Goal: Information Seeking & Learning: Learn about a topic

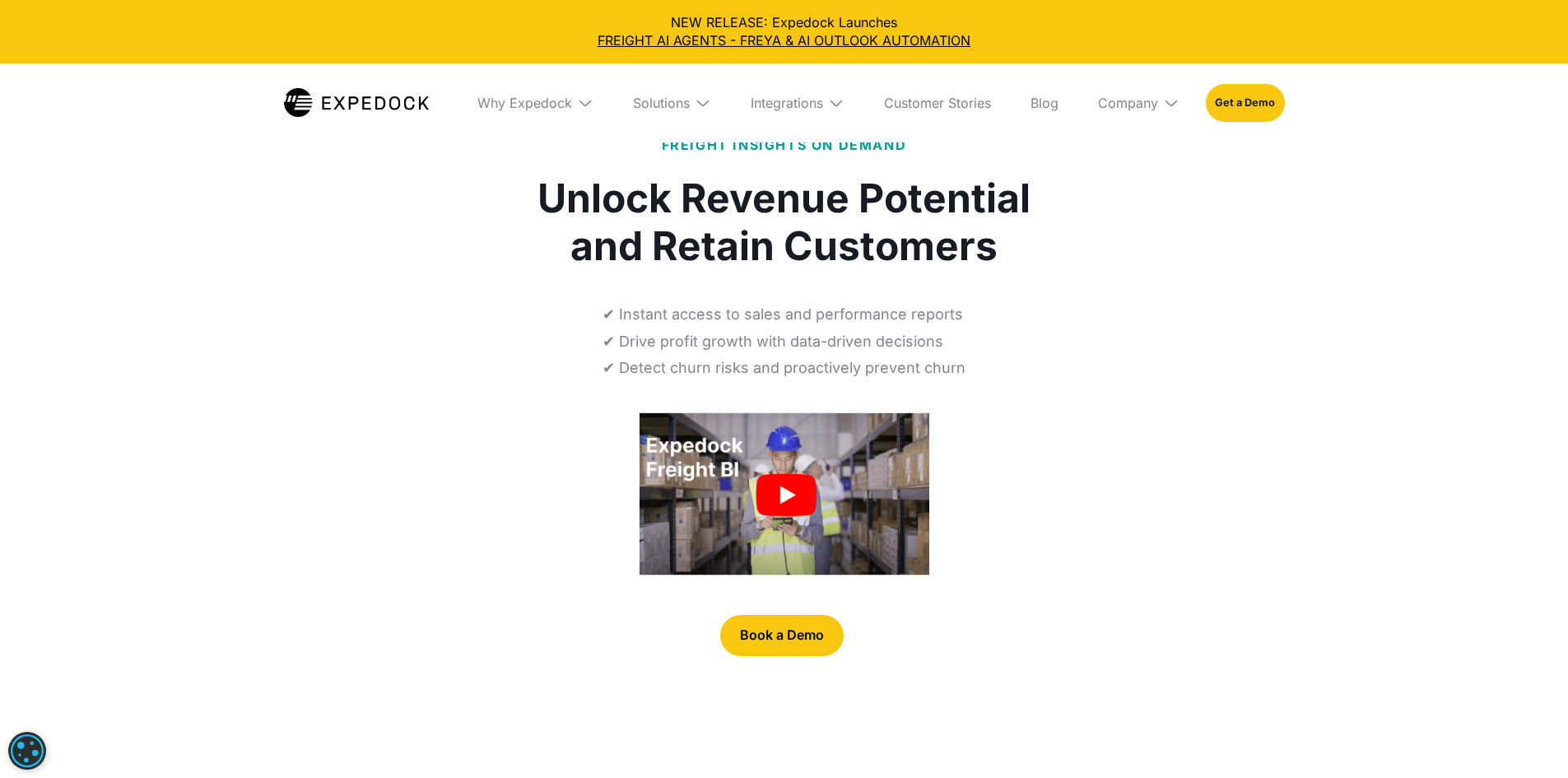
select select
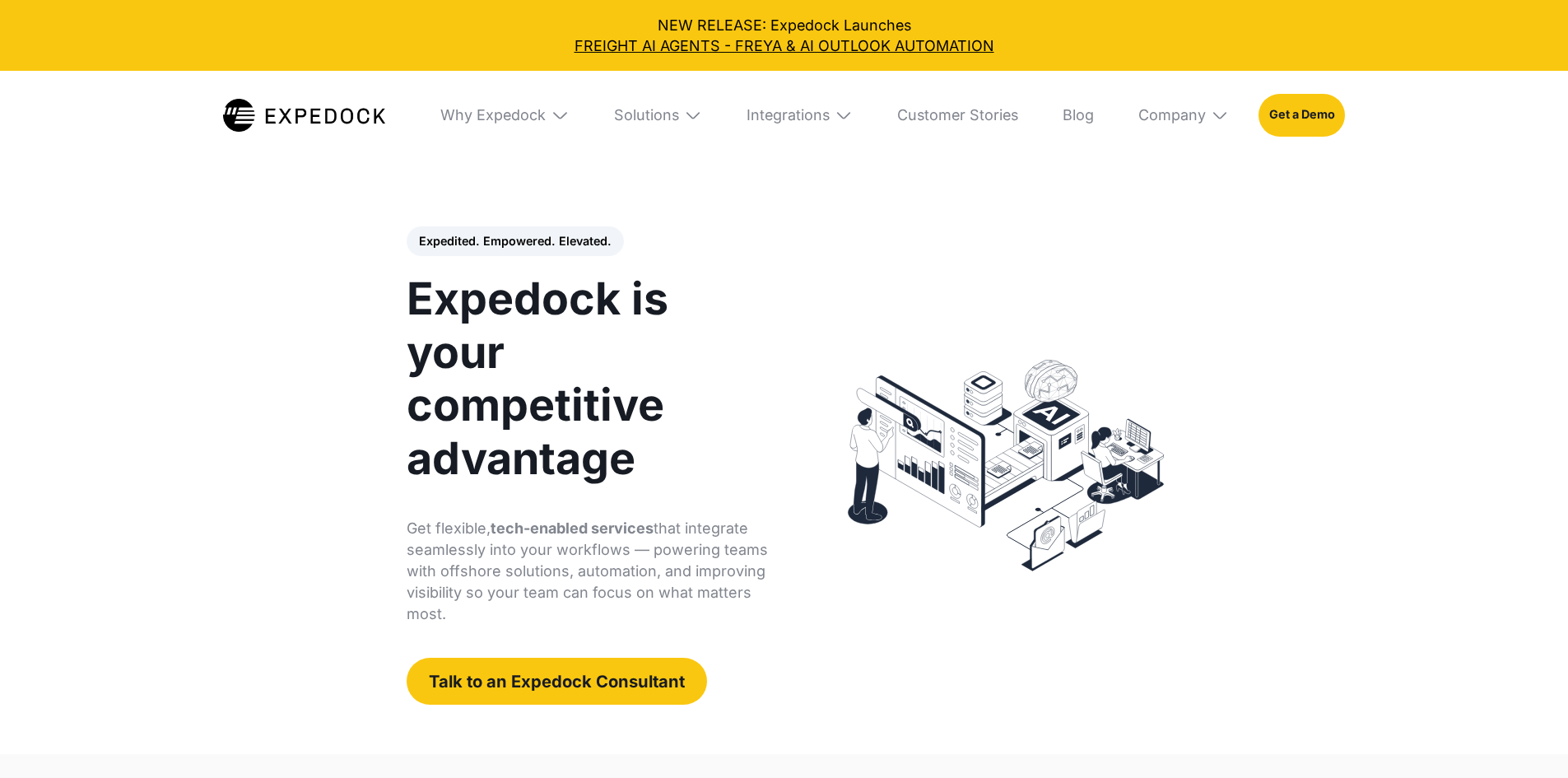
select select
click at [690, 109] on img at bounding box center [693, 115] width 18 height 18
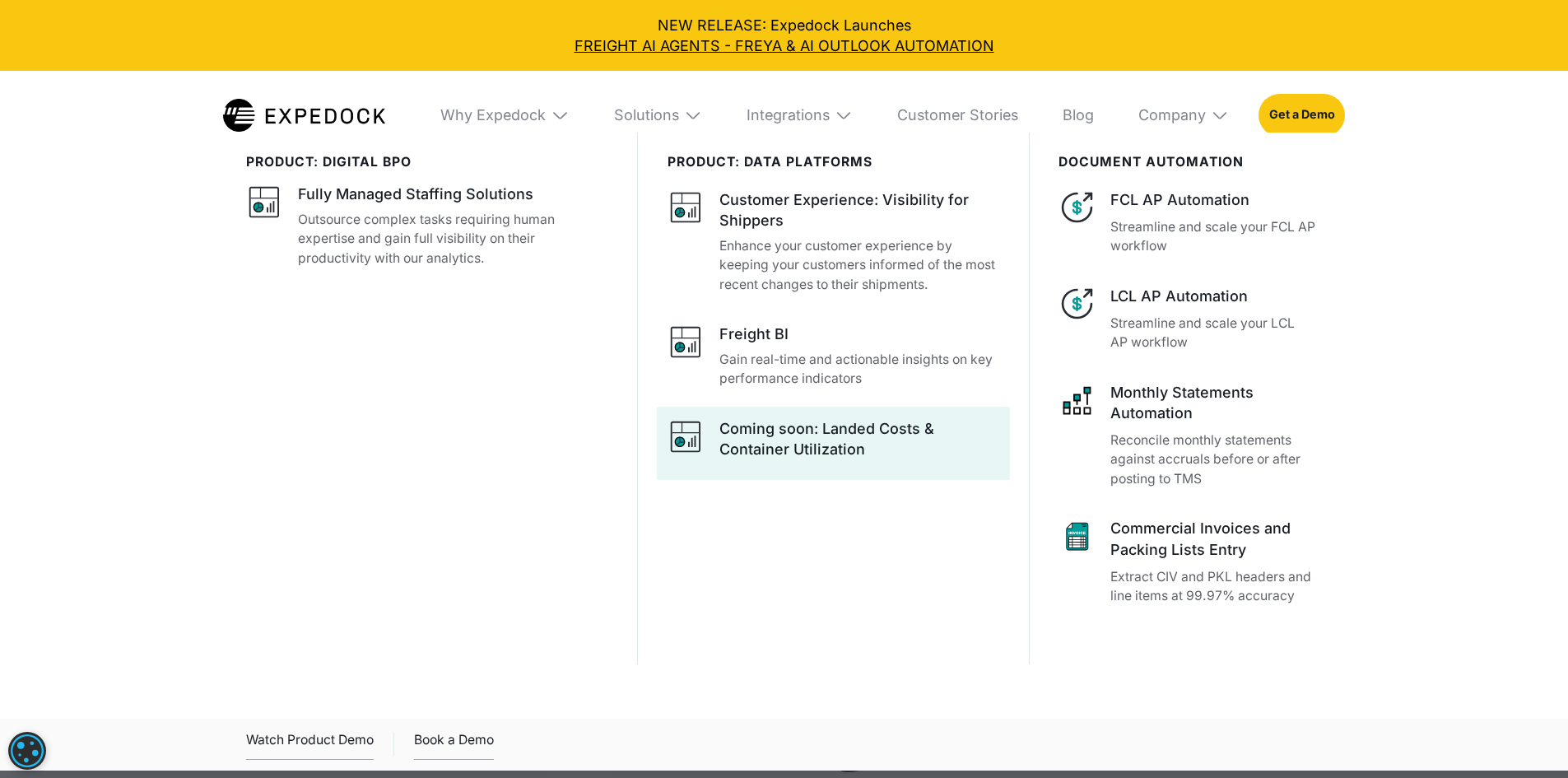
scroll to position [275, 0]
click at [905, 466] on div "Coming soon: Landed Costs & Container Utilization" at bounding box center [859, 441] width 280 height 47
click at [848, 452] on div "Coming soon: Landed Costs & Container Utilization" at bounding box center [859, 439] width 280 height 41
